Goal: Task Accomplishment & Management: Use online tool/utility

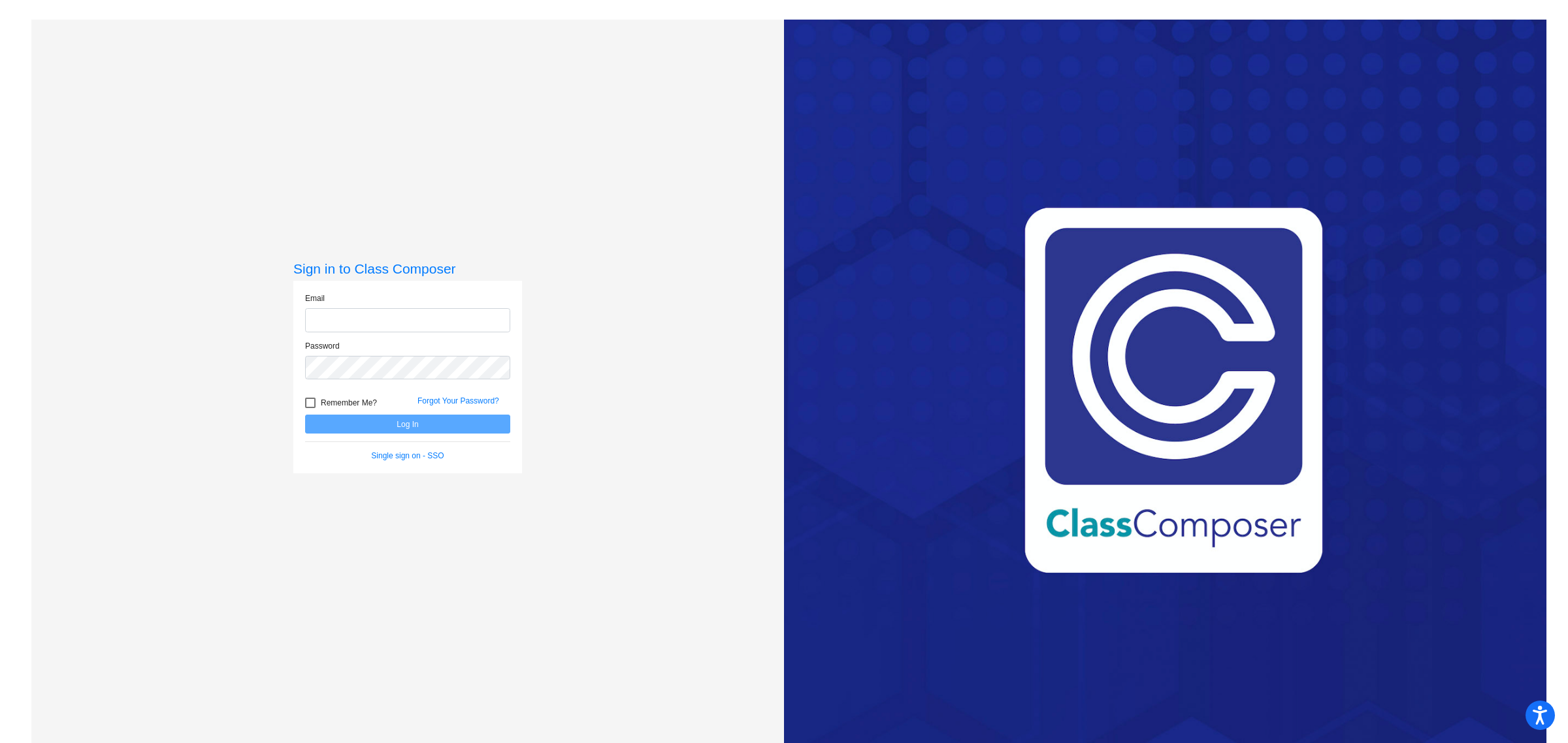
type input "[EMAIL_ADDRESS][PERSON_NAME][DOMAIN_NAME]"
click at [402, 426] on button "Log In" at bounding box center [407, 423] width 205 height 19
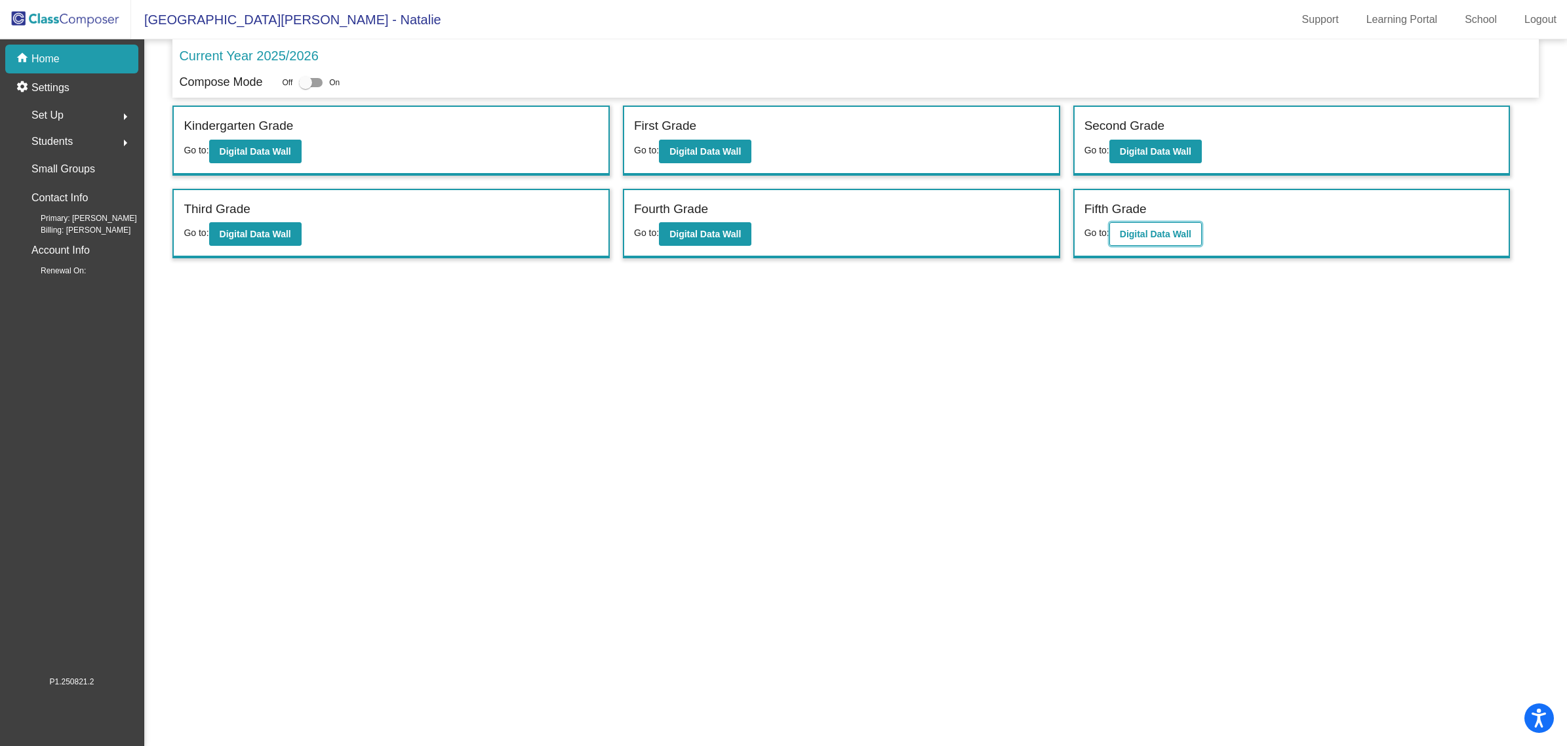
click at [1177, 239] on button "Digital Data Wall" at bounding box center [1155, 234] width 92 height 24
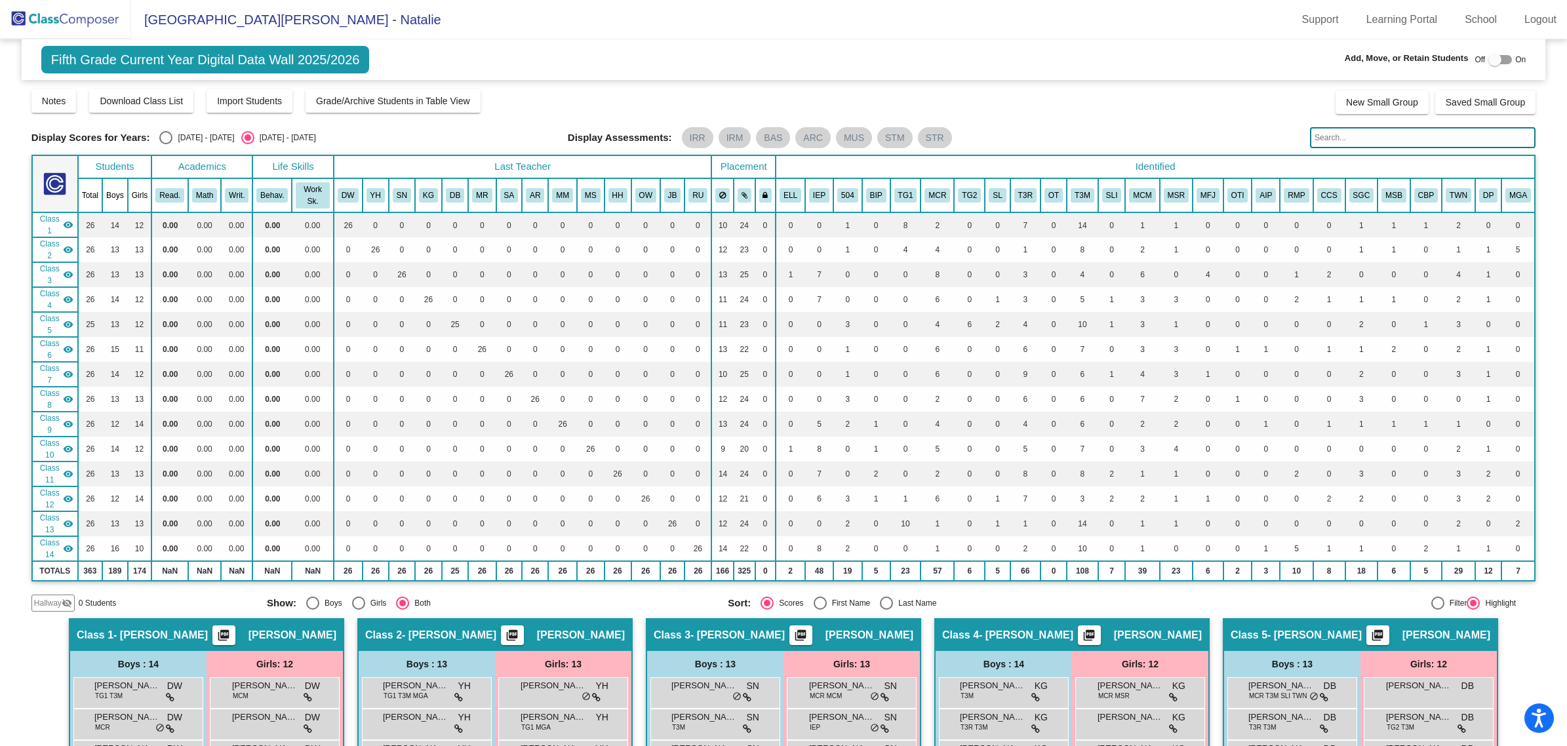
click at [165, 136] on div "Select an option" at bounding box center [165, 137] width 13 height 13
click at [165, 144] on input "[DATE] - [DATE]" at bounding box center [165, 144] width 1 height 1
radio input "true"
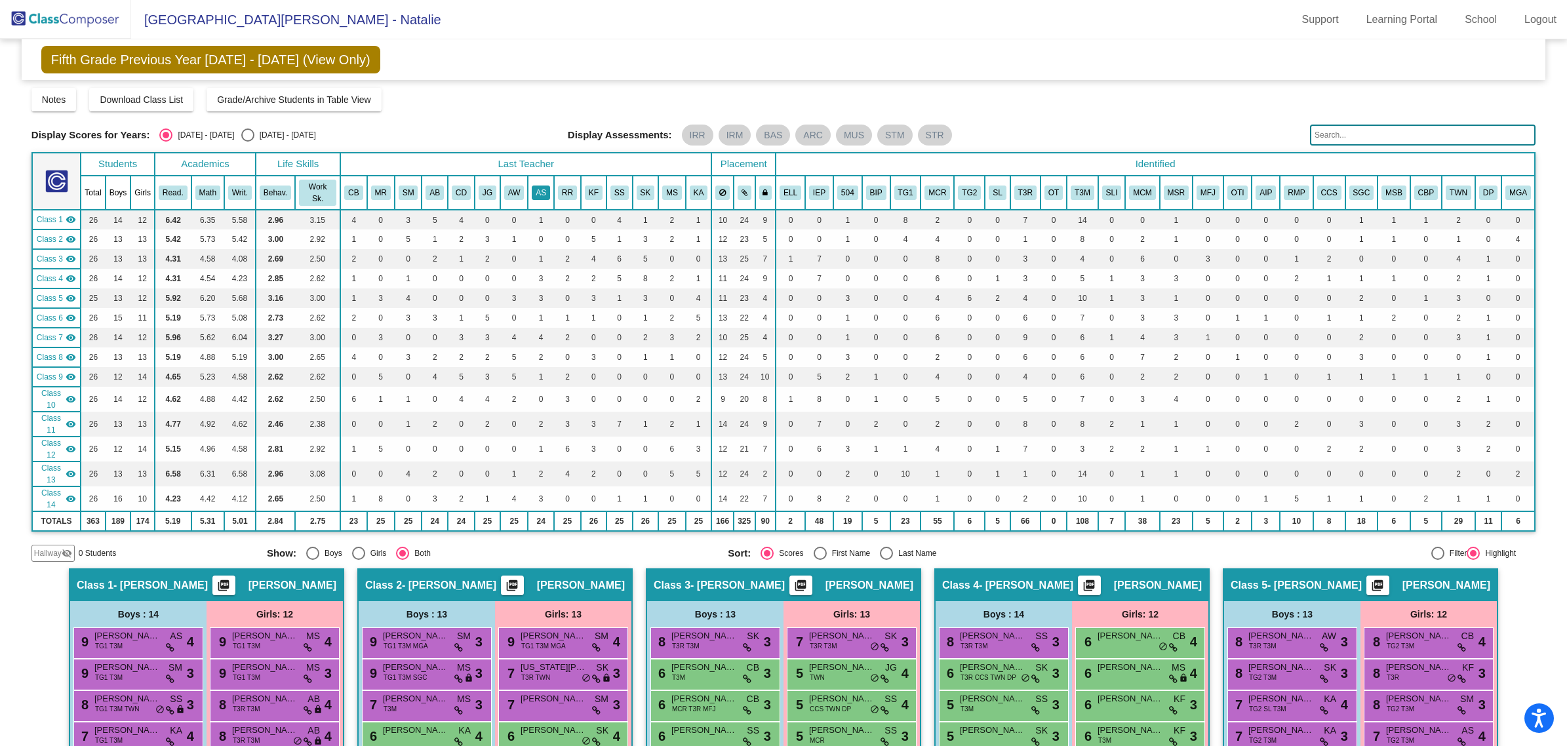
click at [539, 190] on button "AS" at bounding box center [541, 193] width 18 height 14
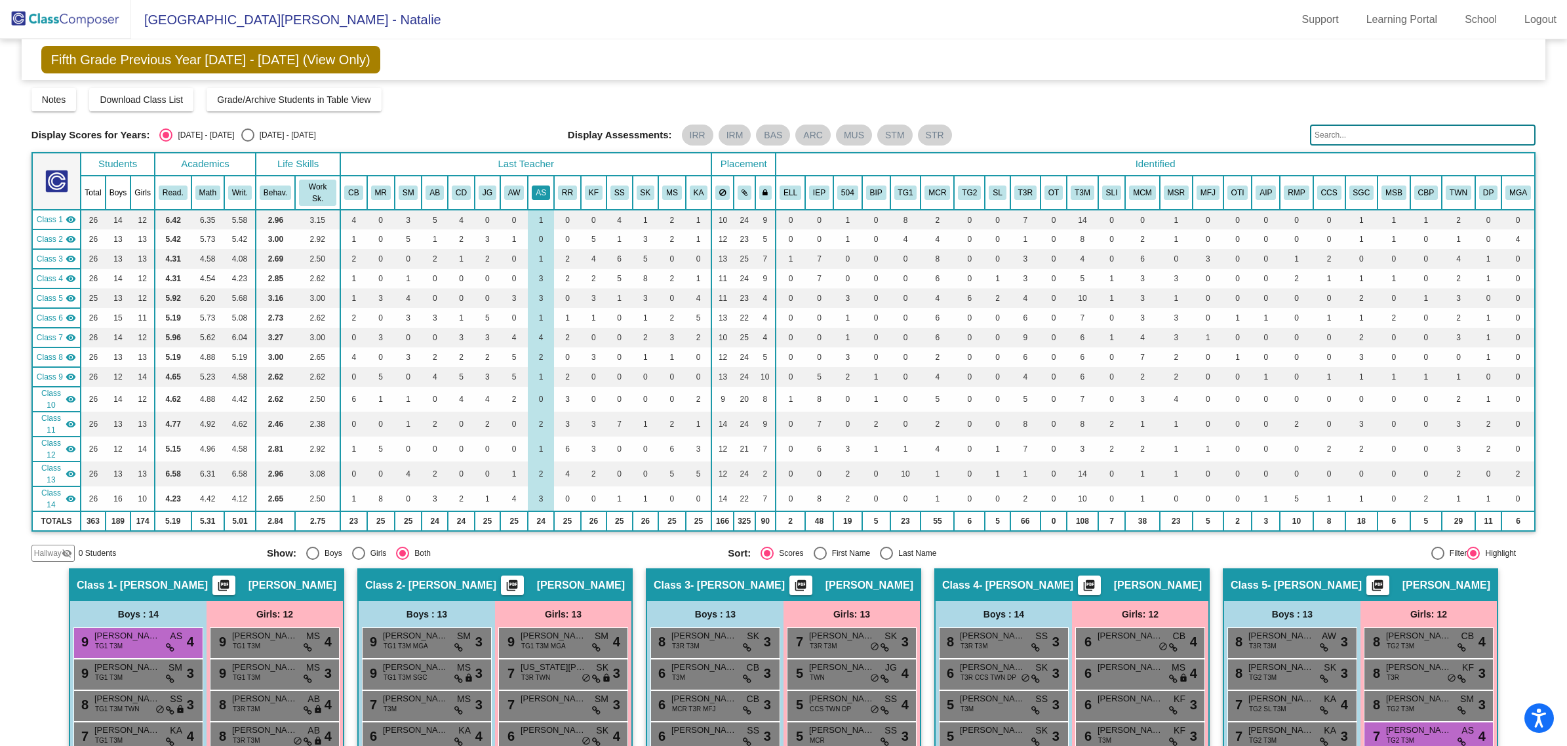
click at [535, 186] on button "AS" at bounding box center [541, 193] width 18 height 14
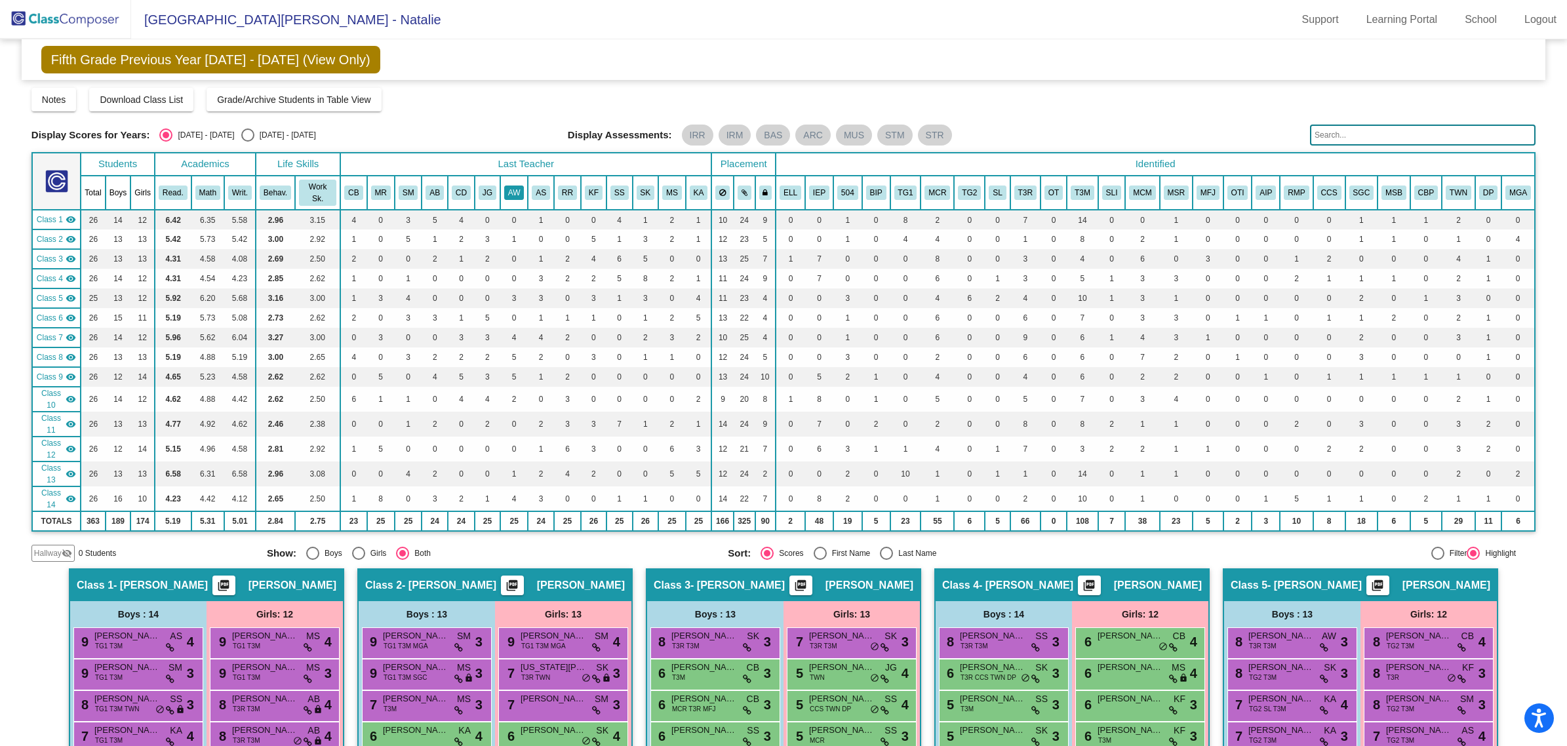
click at [511, 186] on button "AW" at bounding box center [514, 193] width 20 height 14
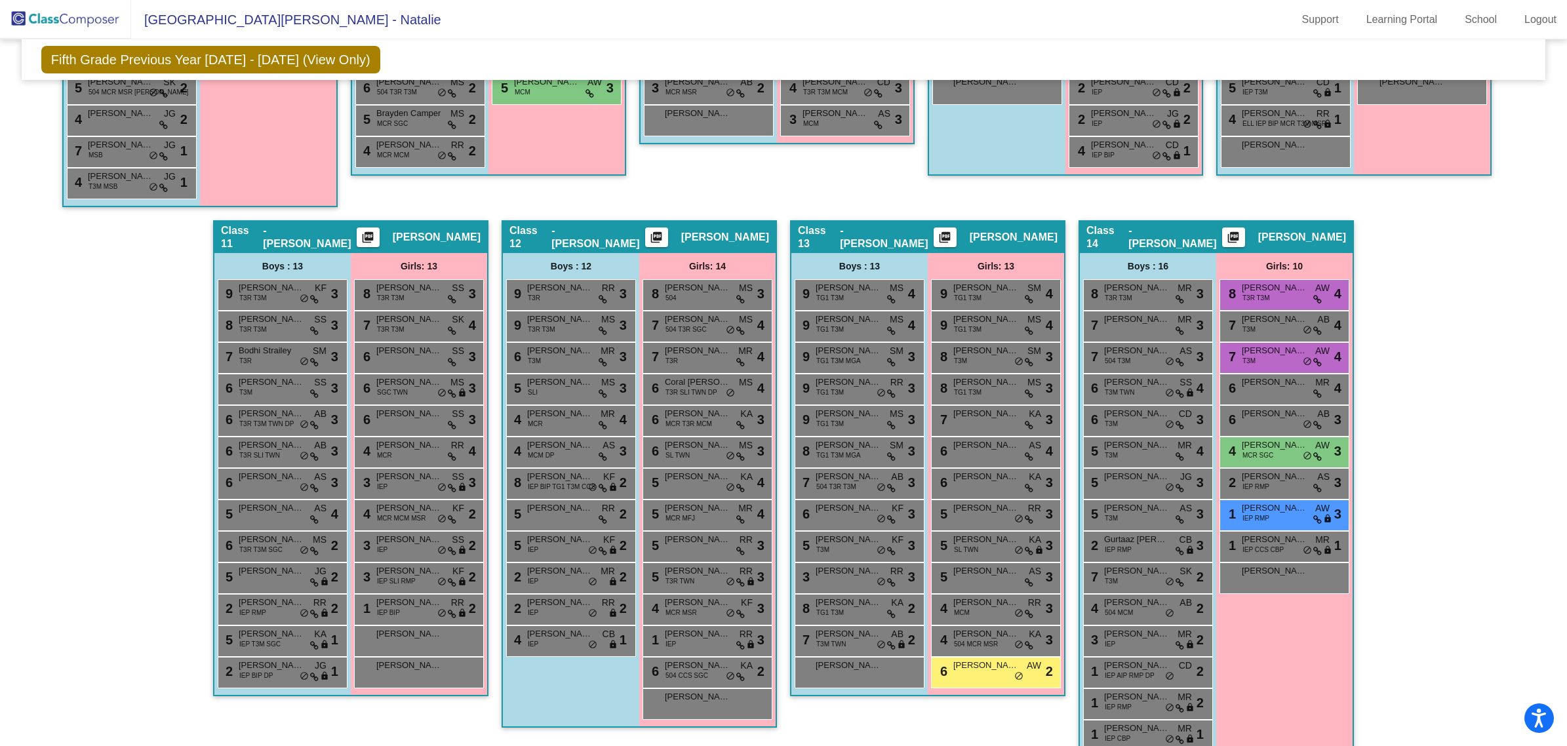
scroll to position [1435, 0]
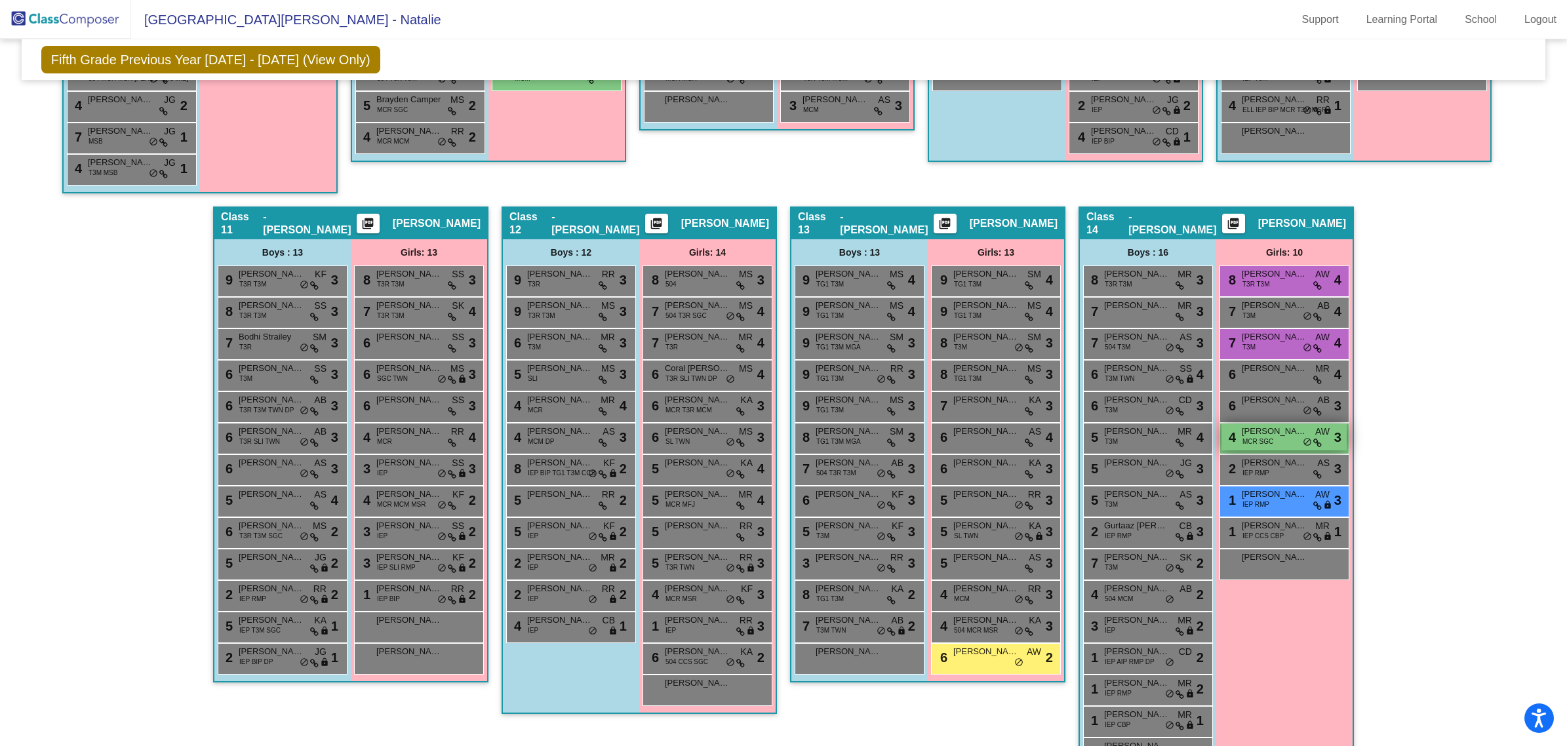
click at [1263, 437] on span "MCR SGC" at bounding box center [1258, 442] width 31 height 10
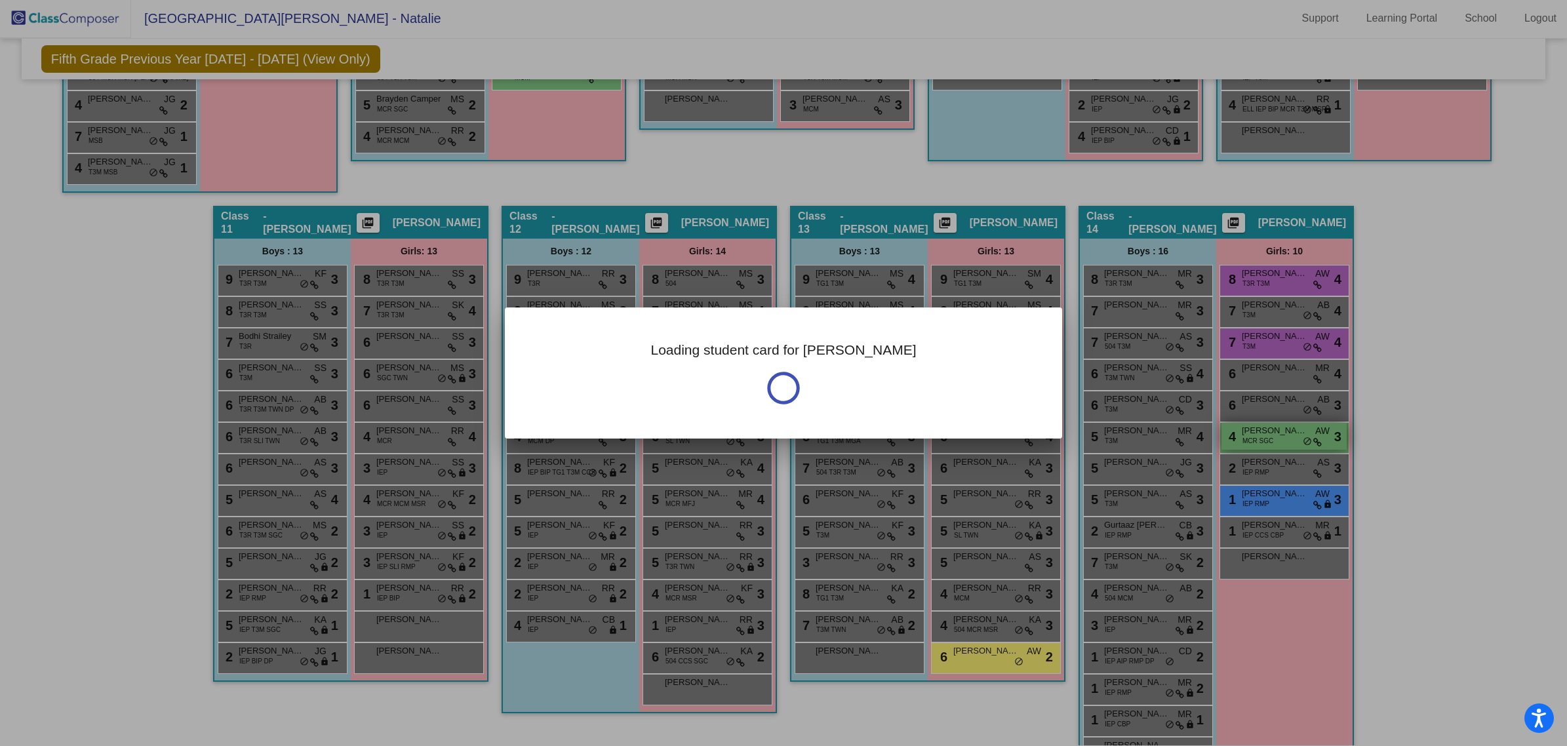
scroll to position [0, 0]
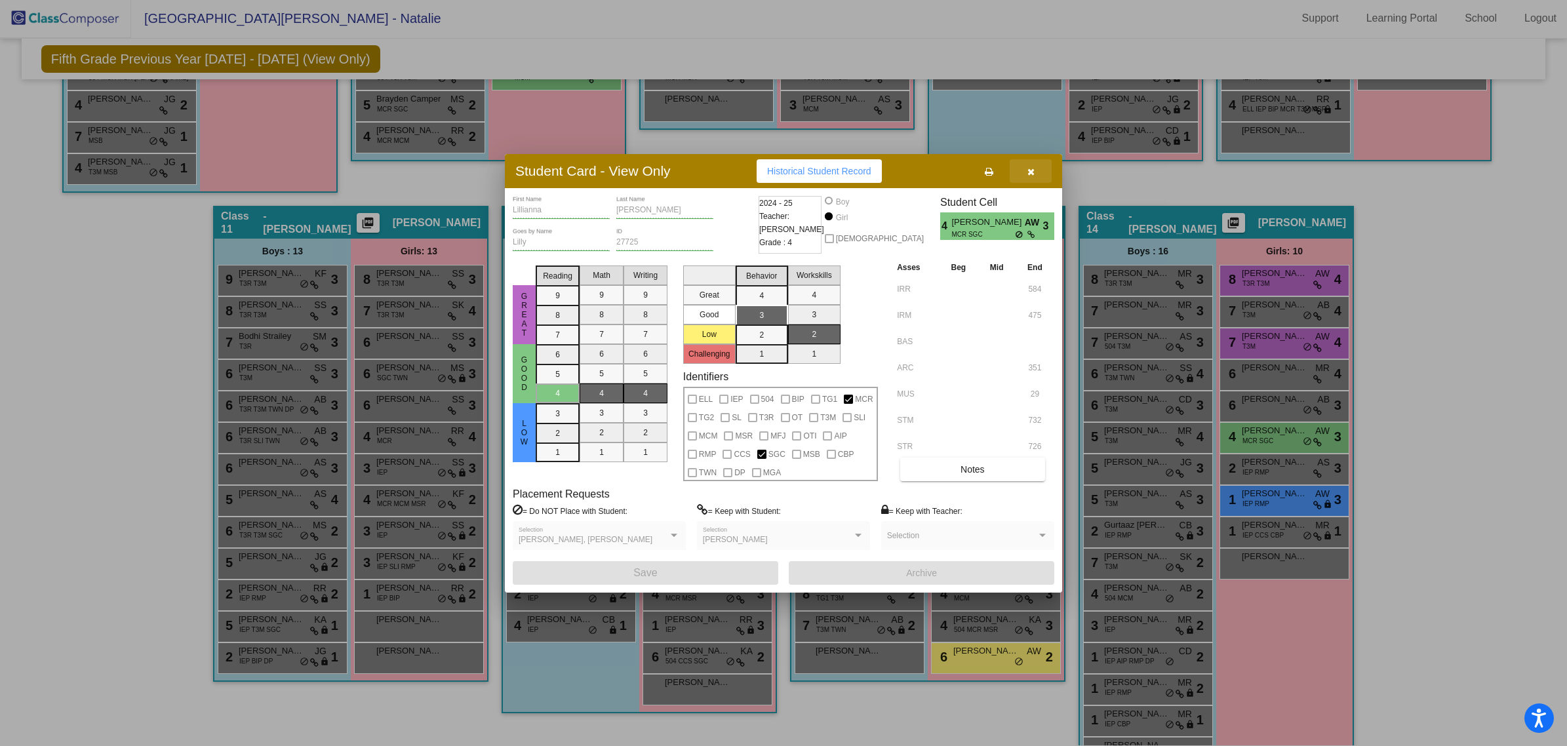
click at [1023, 170] on button "button" at bounding box center [1031, 171] width 42 height 24
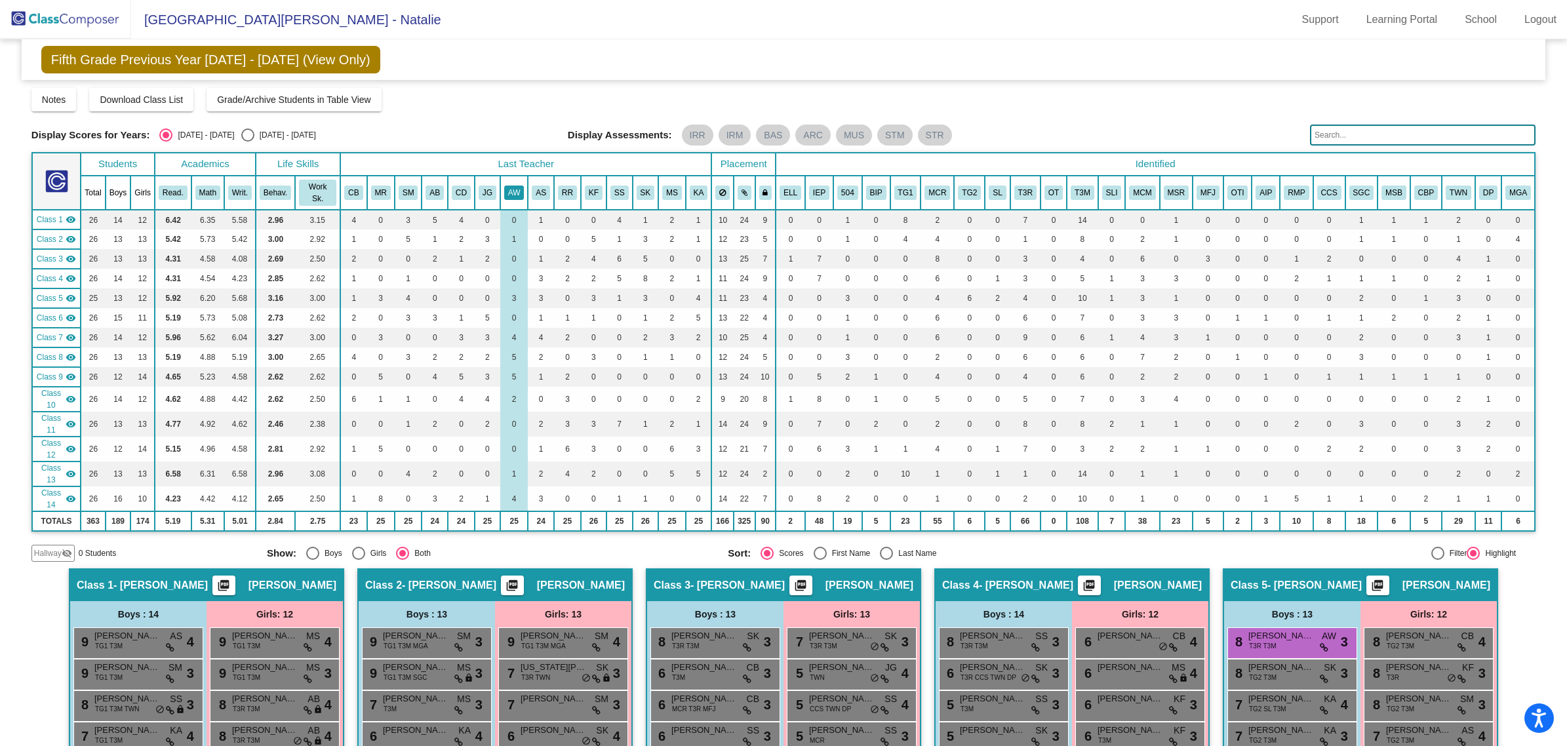
click at [522, 191] on button "AW" at bounding box center [514, 193] width 20 height 14
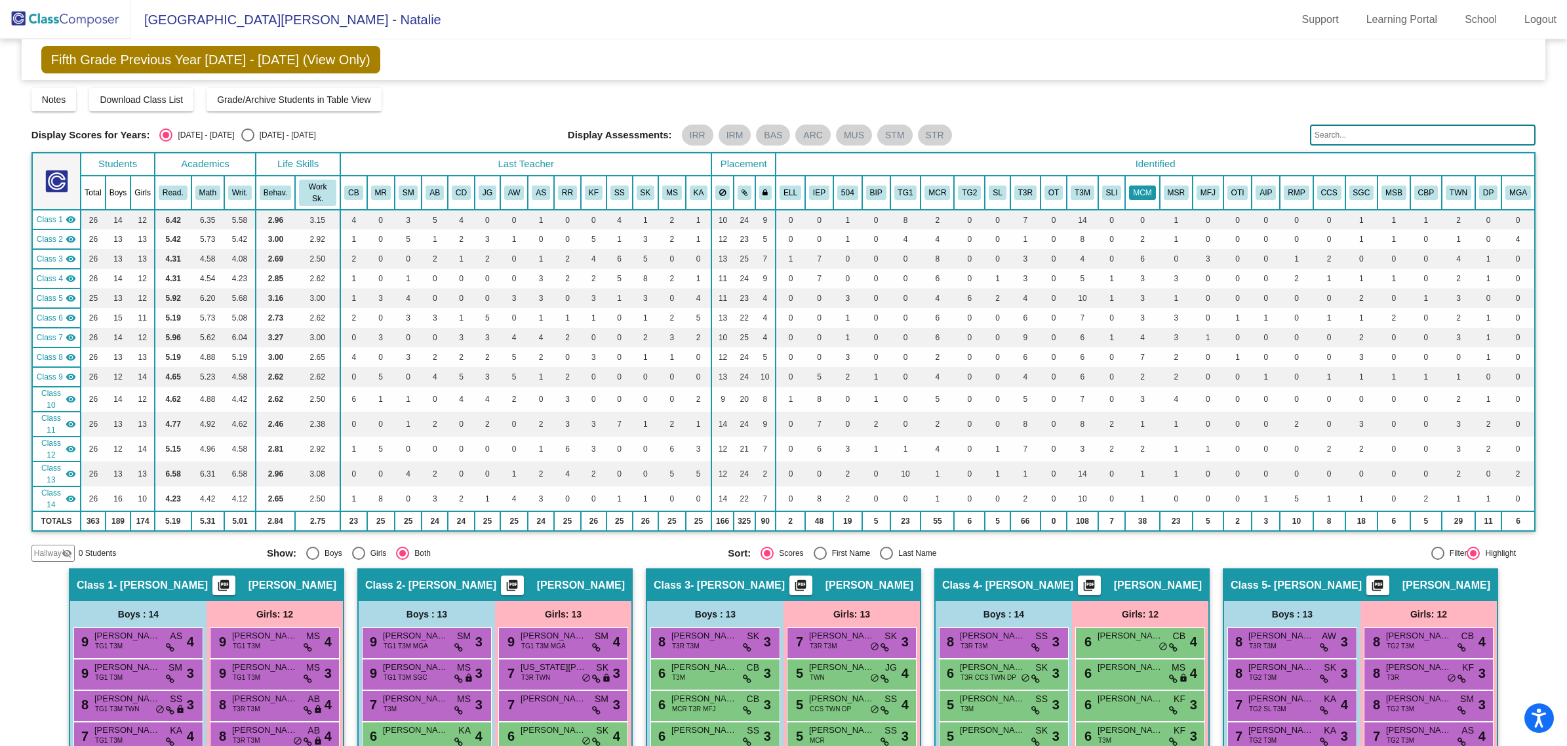
click at [1136, 186] on button "MCM" at bounding box center [1142, 193] width 26 height 14
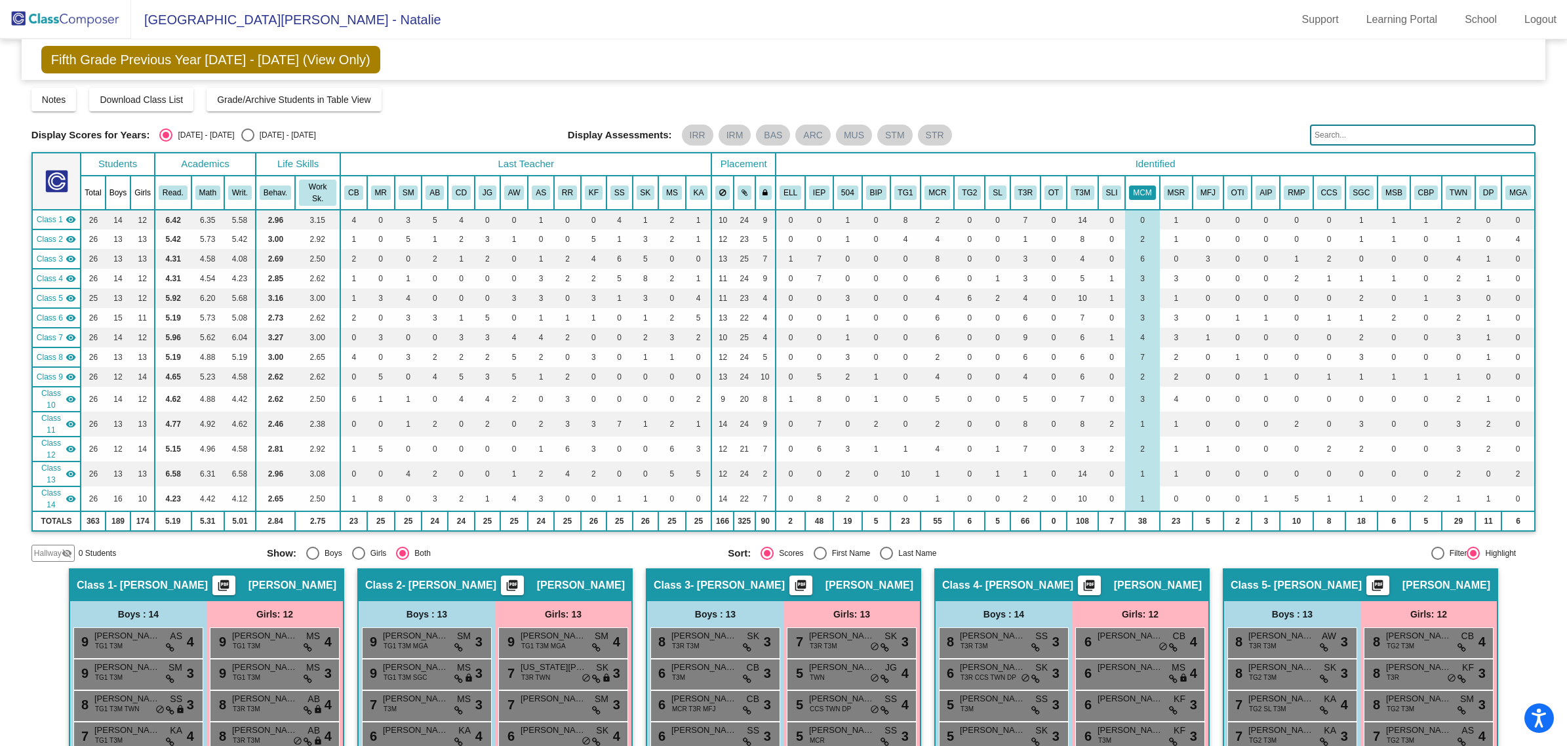
click at [1138, 186] on button "MCM" at bounding box center [1142, 193] width 26 height 14
